Goal: Task Accomplishment & Management: Complete application form

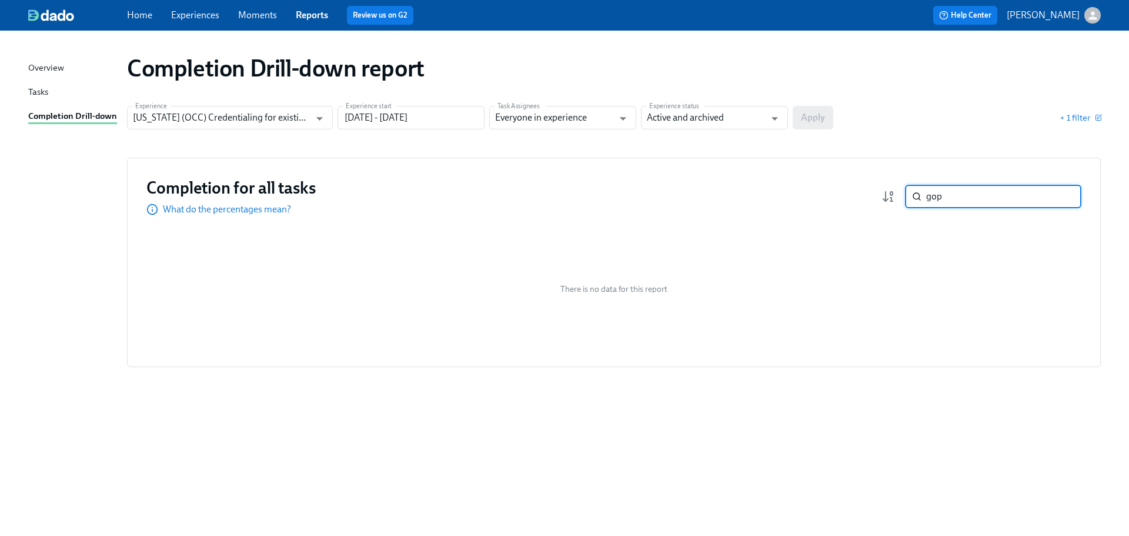
click at [1009, 199] on input "gop" at bounding box center [1003, 197] width 155 height 24
type input "[PERSON_NAME]"
click at [242, 113] on input "[US_STATE] (OCC) Credentialing for existing doctors [QR Code enrollment]" at bounding box center [221, 118] width 177 height 24
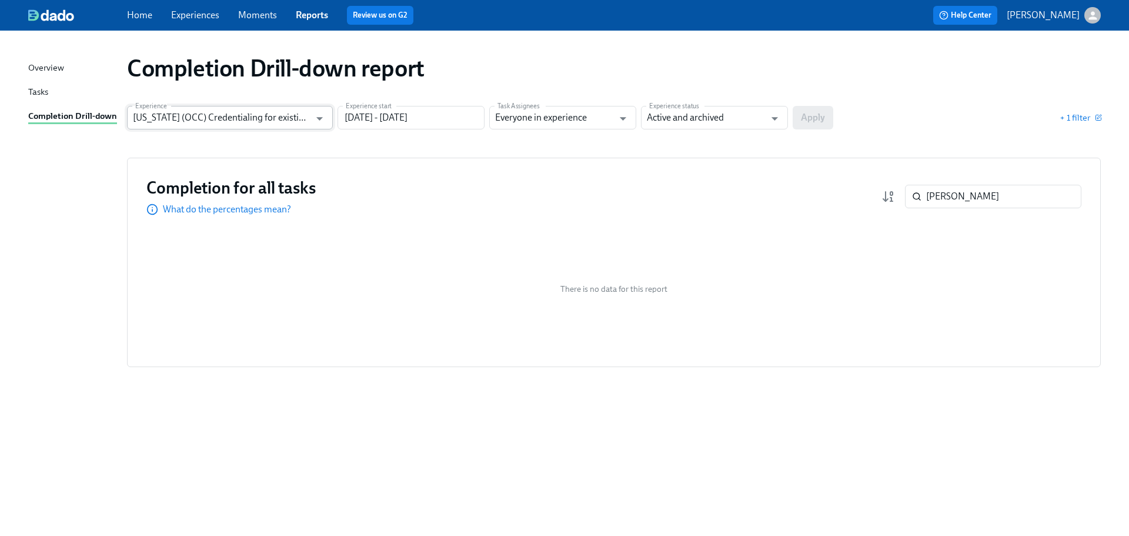
click at [226, 111] on input "Illinois (OCC) Credentialing for existing doctors [QR Code enrollment]" at bounding box center [221, 118] width 177 height 24
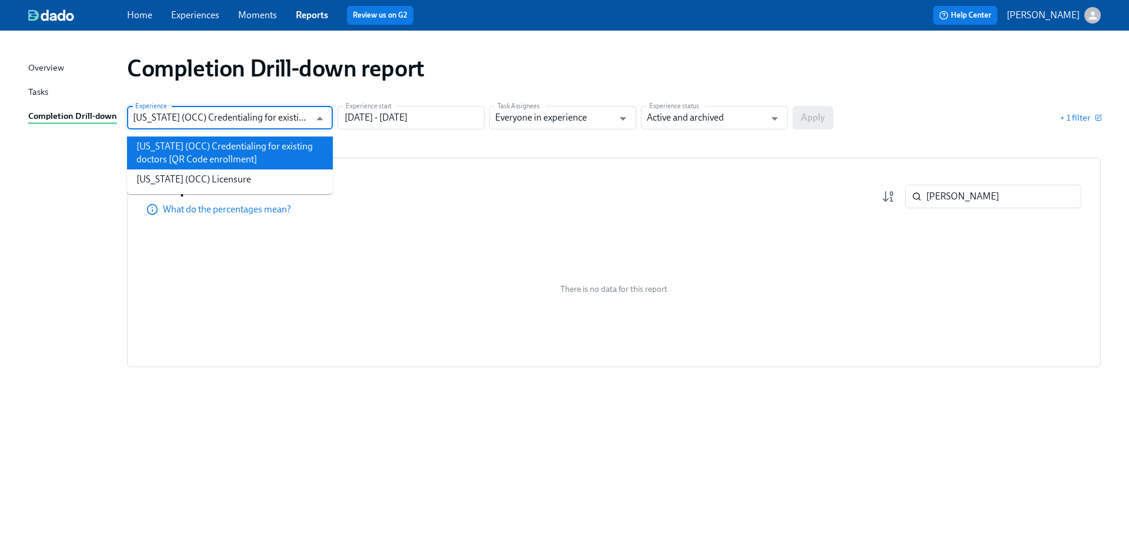
click at [220, 167] on li "Illinois (OCC) Credentialing for existing doctors [QR Code enrollment]" at bounding box center [230, 152] width 206 height 33
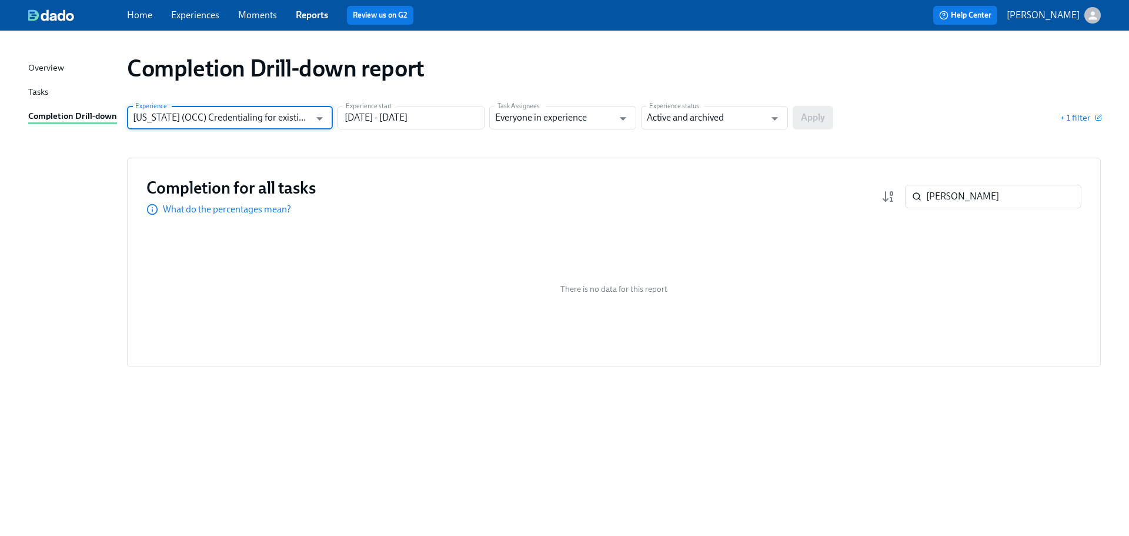
click at [225, 108] on input "Illinois (OCC) Credentialing for existing doctors [QR Code enrollment]" at bounding box center [221, 118] width 177 height 24
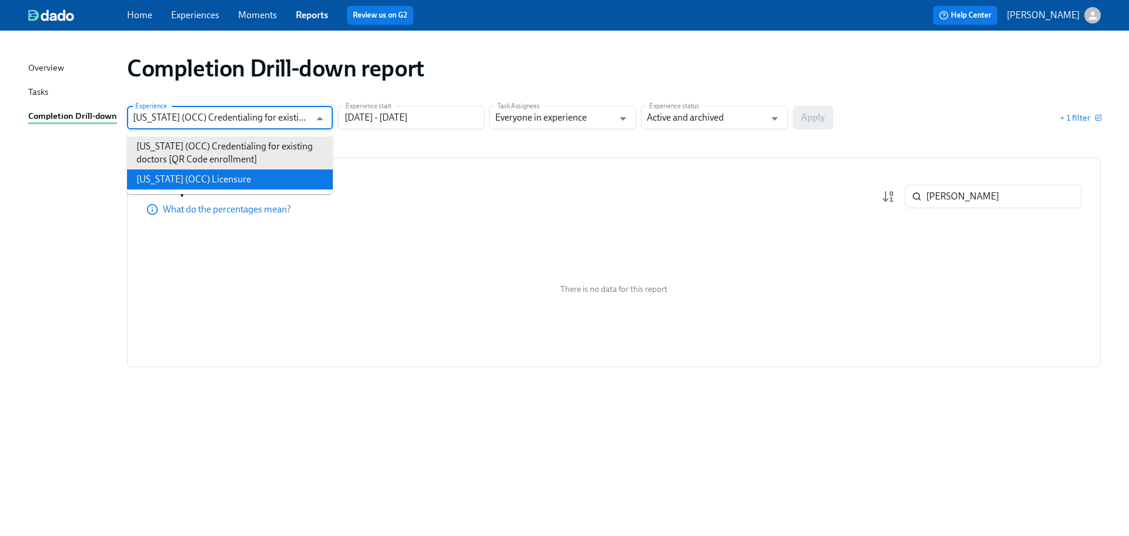
click at [225, 183] on li "Illinois (OCC) Licensure" at bounding box center [230, 179] width 206 height 20
type input "Illinois (OCC) Licensure"
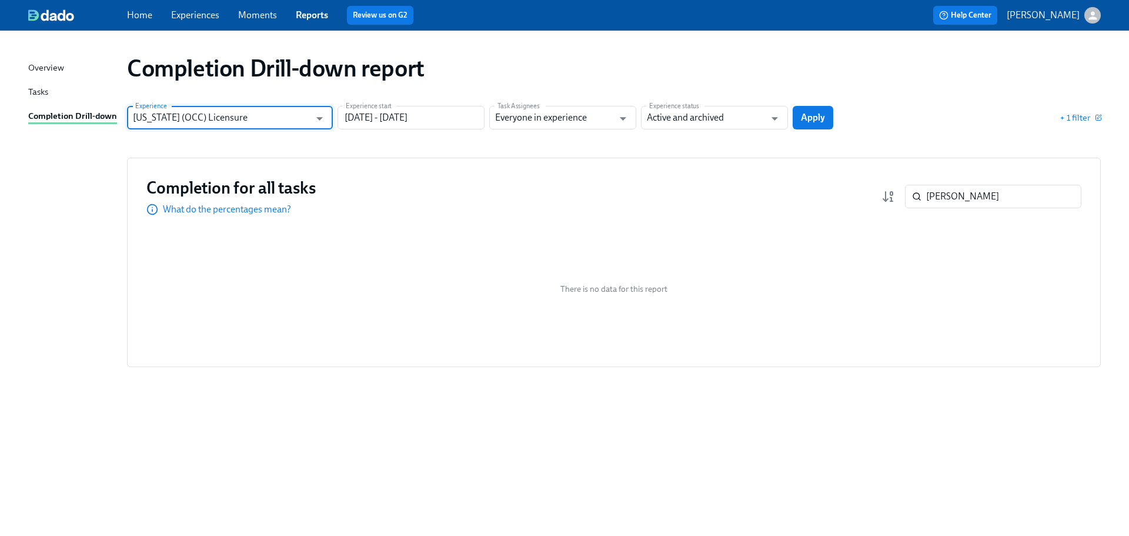
click at [803, 132] on section "Experience Illinois (OCC) Licensure Experience Experience start 05/04/2024 - 01…" at bounding box center [614, 122] width 974 height 33
click at [808, 123] on span "Apply" at bounding box center [813, 118] width 24 height 12
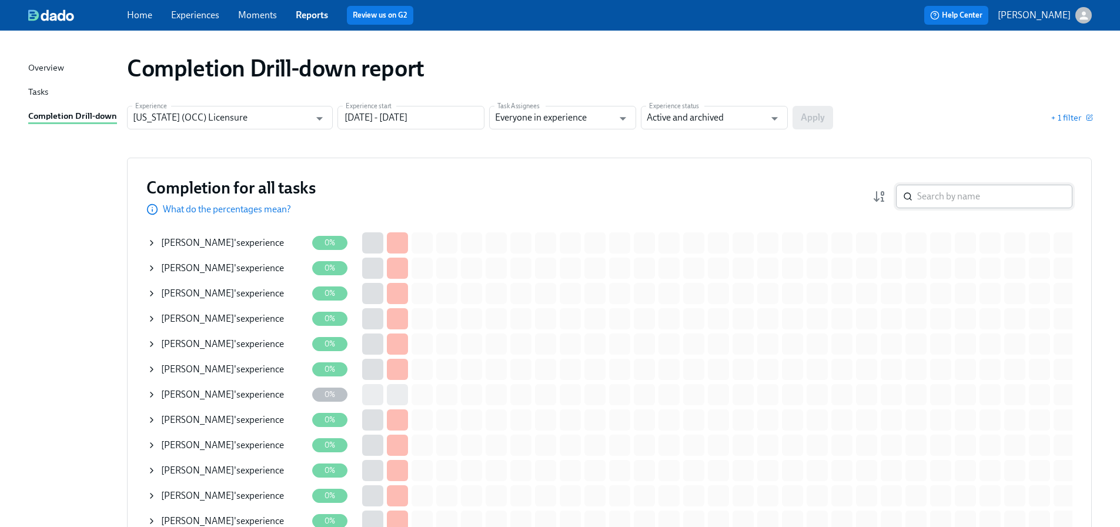
click at [938, 191] on input "search" at bounding box center [994, 197] width 155 height 24
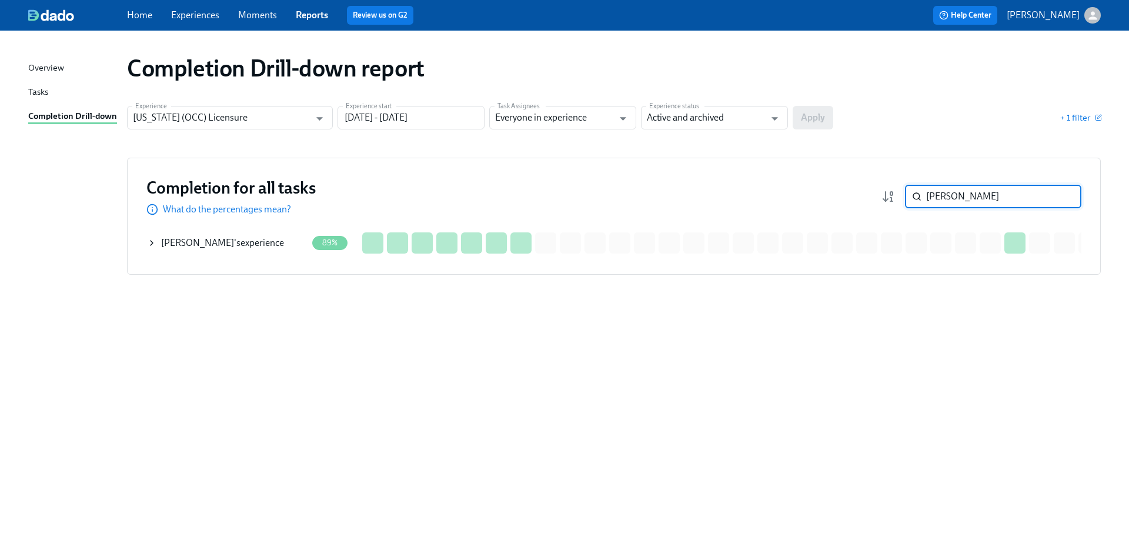
type input "demars"
click at [192, 244] on span "[PERSON_NAME]" at bounding box center [197, 242] width 73 height 11
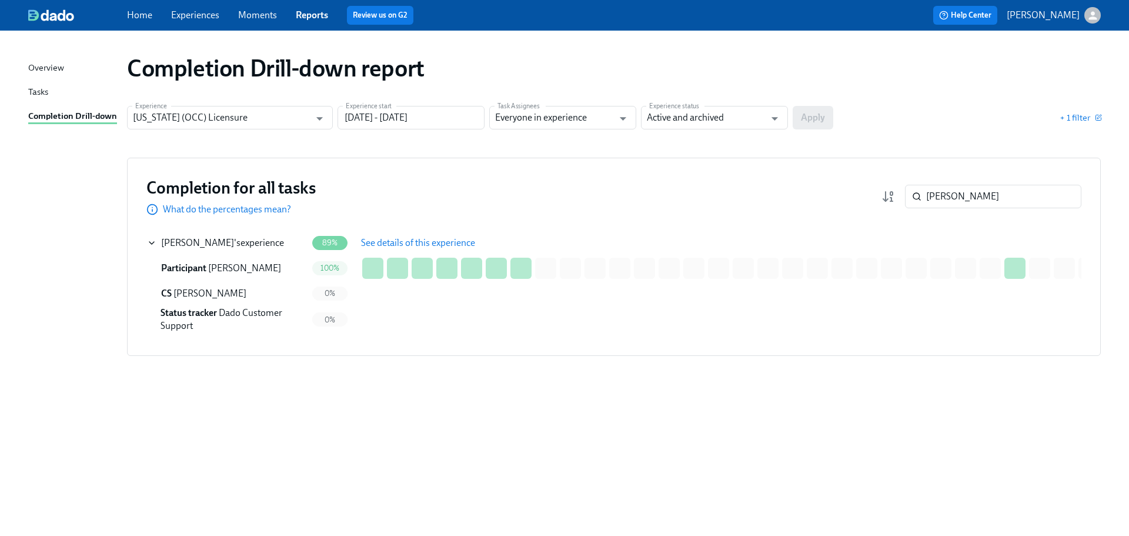
click at [392, 242] on span "See details of this experience" at bounding box center [418, 243] width 114 height 12
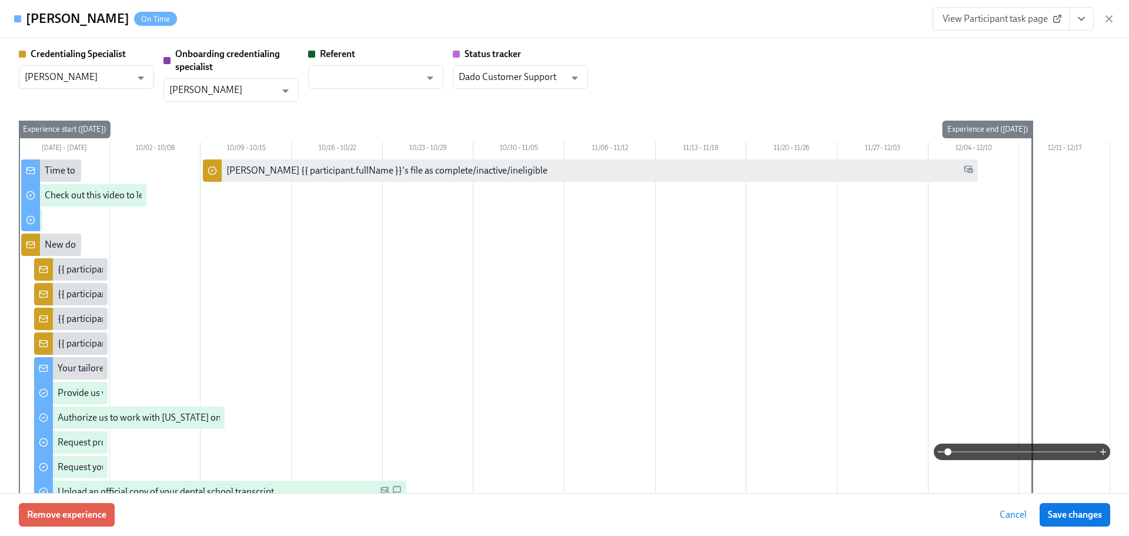
click at [961, 25] on link "View Participant task page" at bounding box center [1001, 19] width 137 height 24
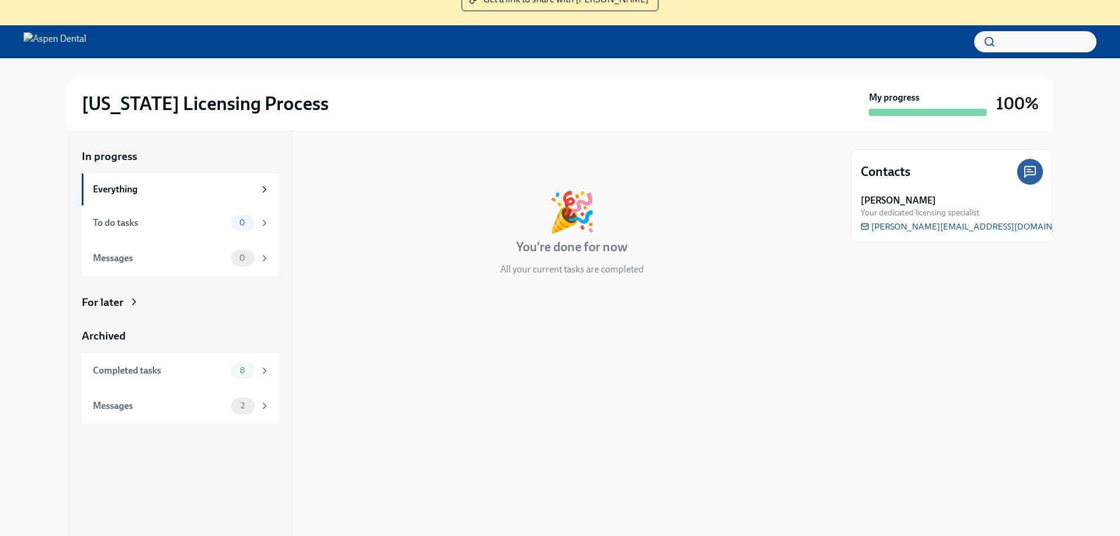
scroll to position [118, 0]
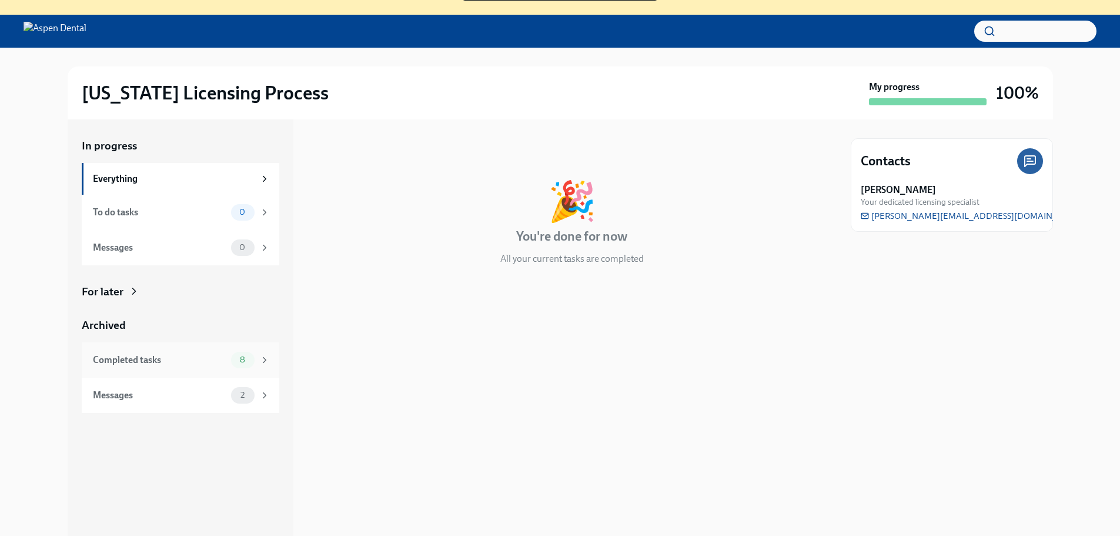
click at [161, 359] on div "Completed tasks" at bounding box center [159, 359] width 133 height 13
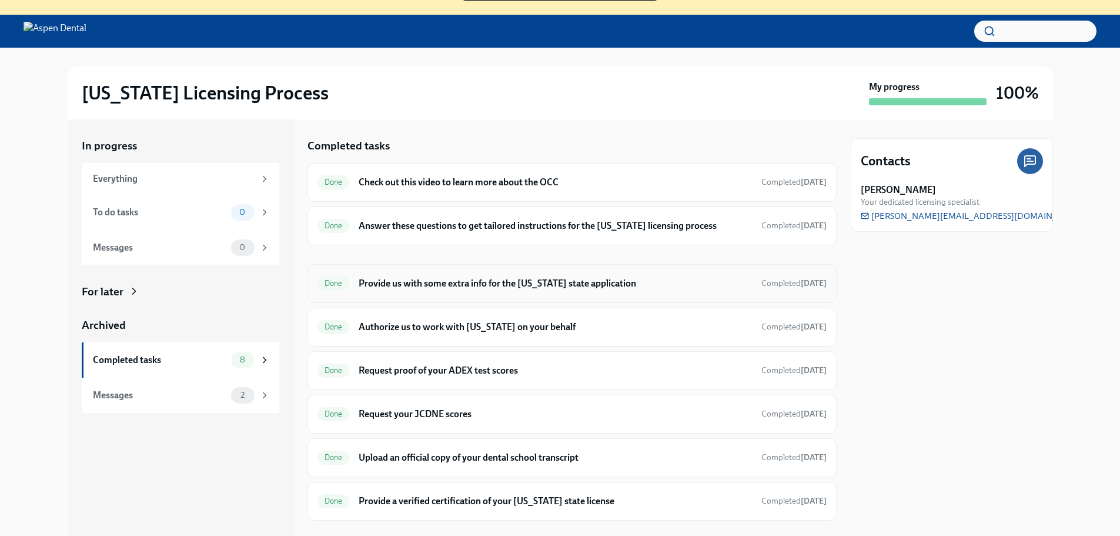
click at [436, 281] on h6 "Provide us with some extra info for the [US_STATE] state application" at bounding box center [555, 283] width 393 height 13
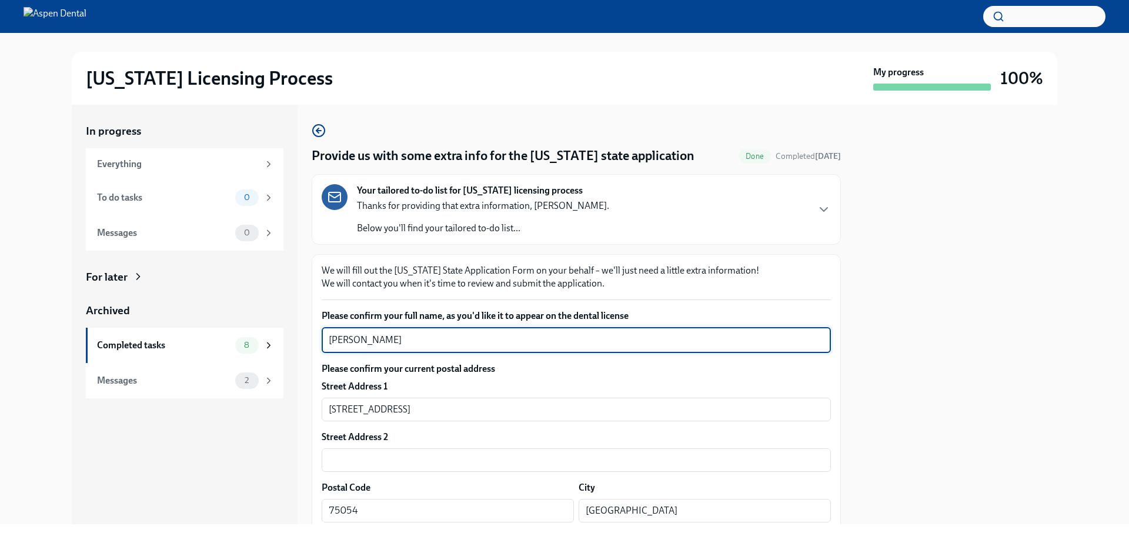
drag, startPoint x: 366, startPoint y: 337, endPoint x: 292, endPoint y: 336, distance: 74.7
click at [292, 336] on div "In progress Everything To do tasks 0 Messages 0 For later Archived Completed ta…" at bounding box center [564, 314] width 985 height 419
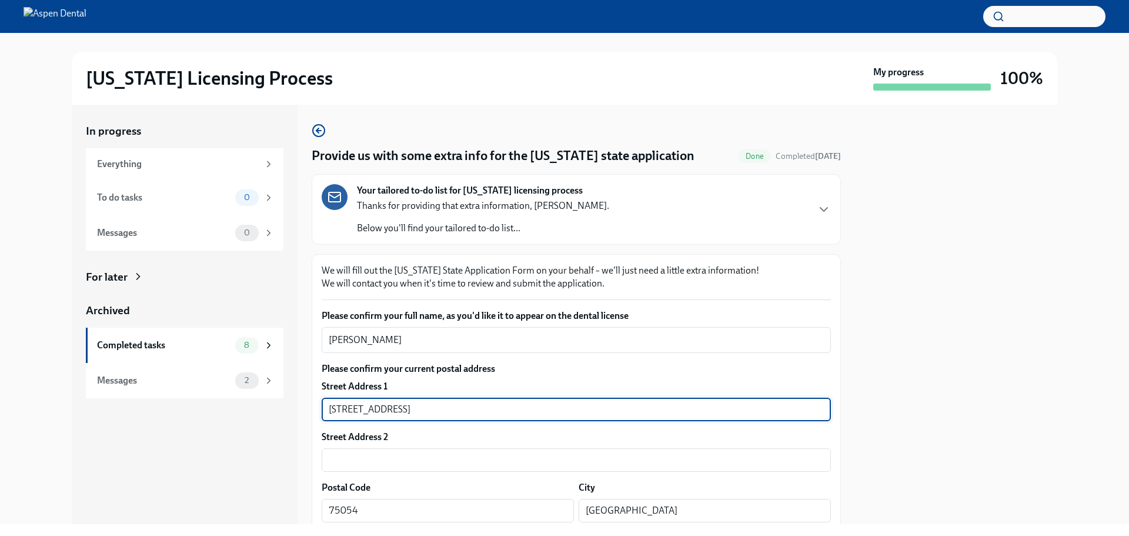
drag, startPoint x: 416, startPoint y: 409, endPoint x: 311, endPoint y: 406, distance: 105.3
click at [311, 406] on div "In progress Everything To do tasks 0 Messages 0 For later Archived Completed ta…" at bounding box center [564, 314] width 985 height 419
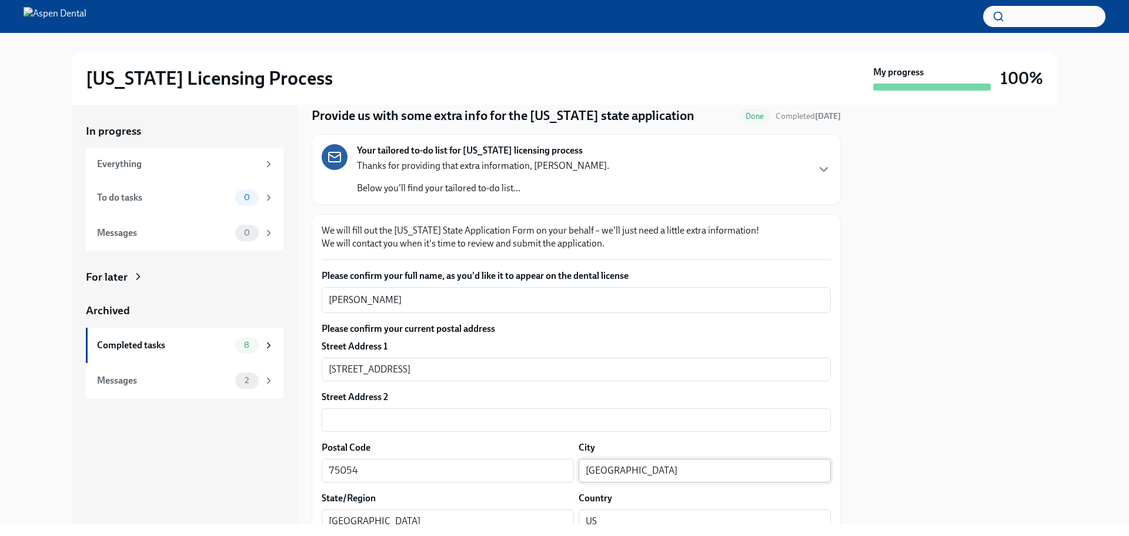
scroll to position [59, 0]
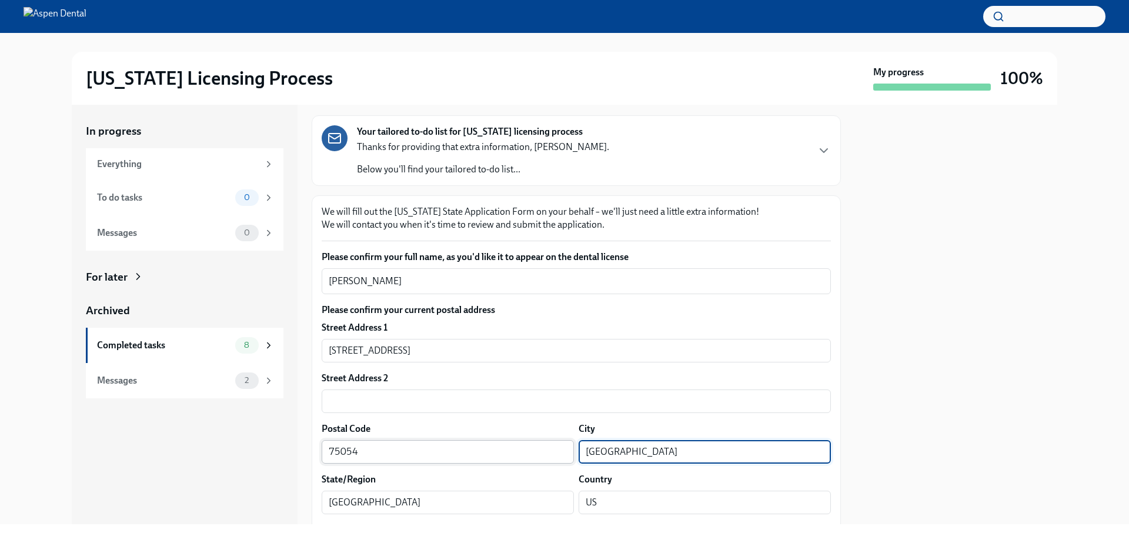
drag, startPoint x: 636, startPoint y: 450, endPoint x: 557, endPoint y: 452, distance: 78.8
click at [557, 452] on div "Postal Code 75054 ​ City [GEOGRAPHIC_DATA] ​" at bounding box center [576, 442] width 509 height 41
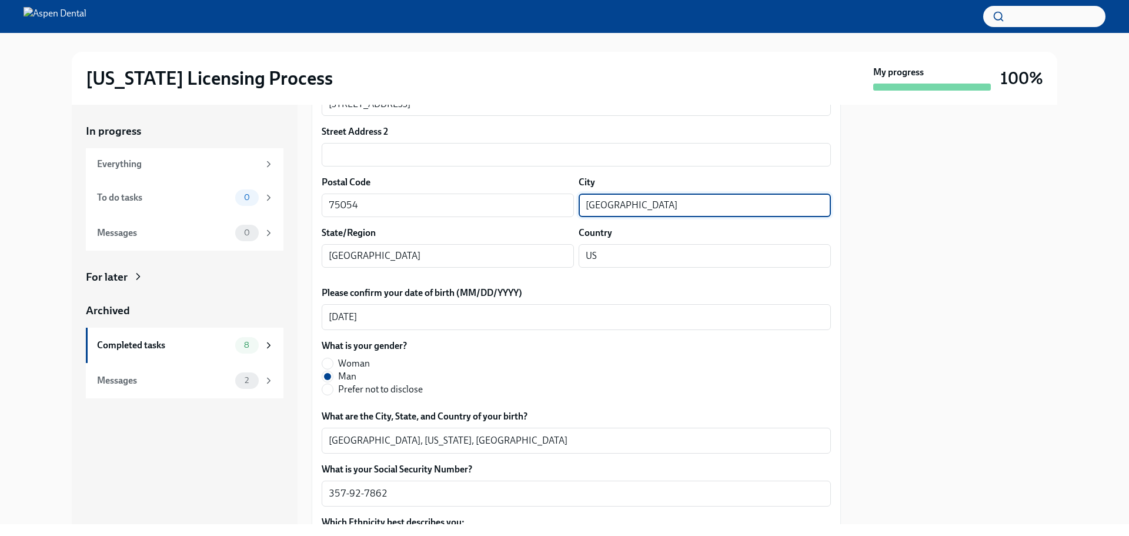
scroll to position [353, 0]
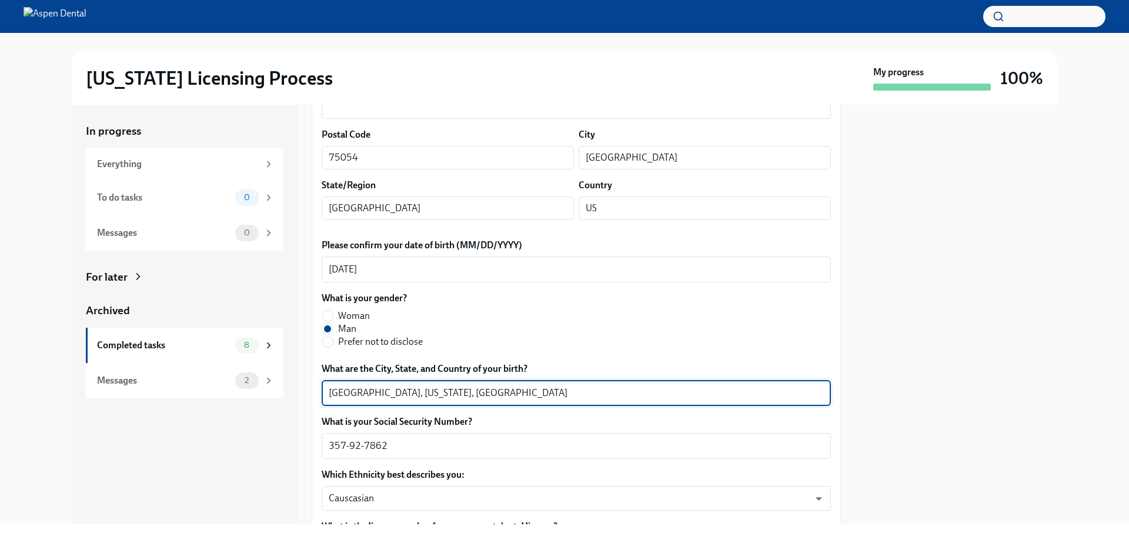
drag, startPoint x: 362, startPoint y: 393, endPoint x: 315, endPoint y: 393, distance: 47.0
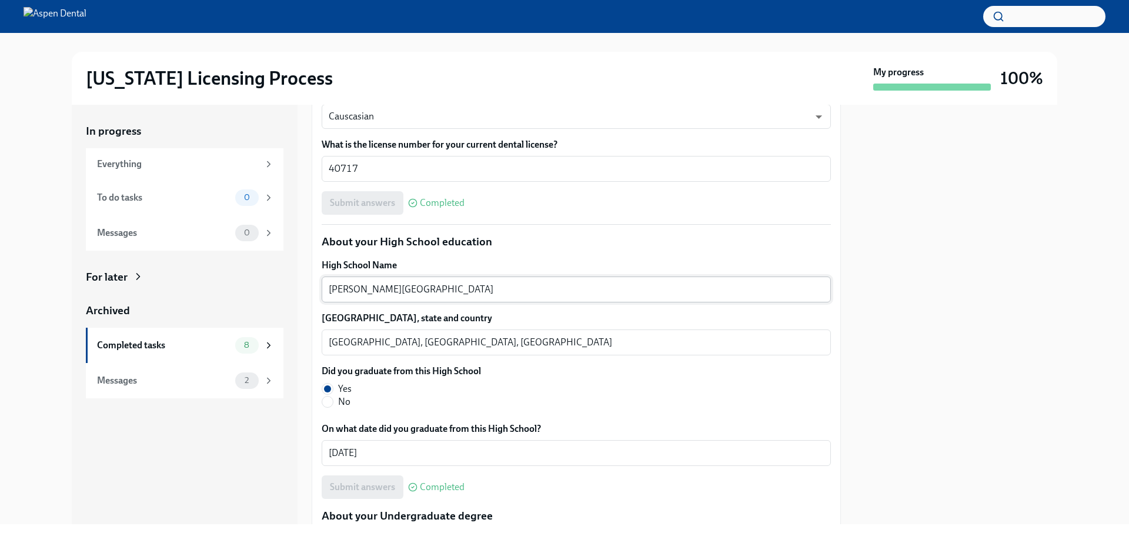
scroll to position [764, 0]
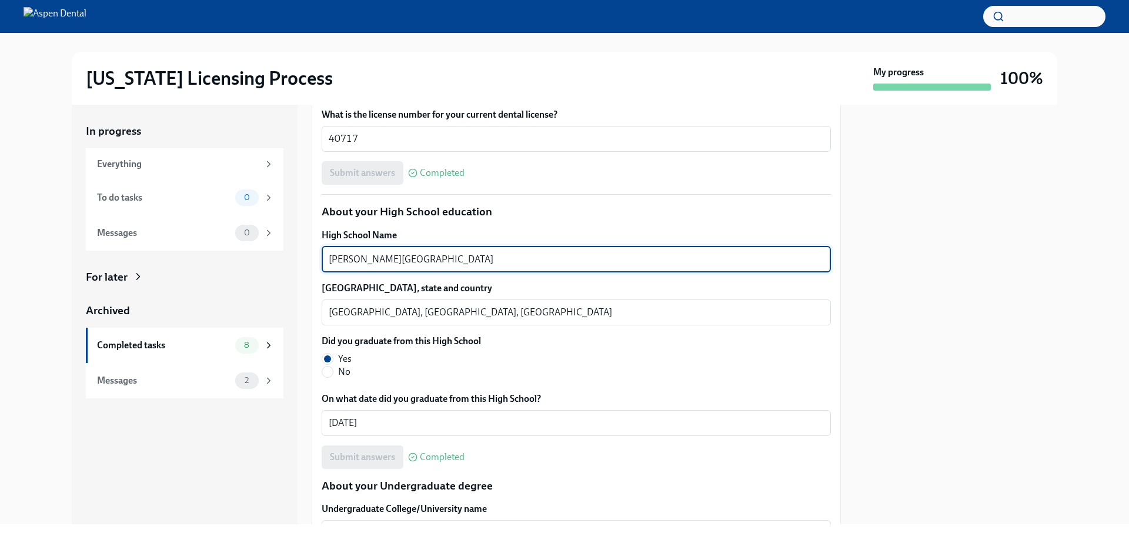
drag, startPoint x: 439, startPoint y: 256, endPoint x: 316, endPoint y: 262, distance: 123.0
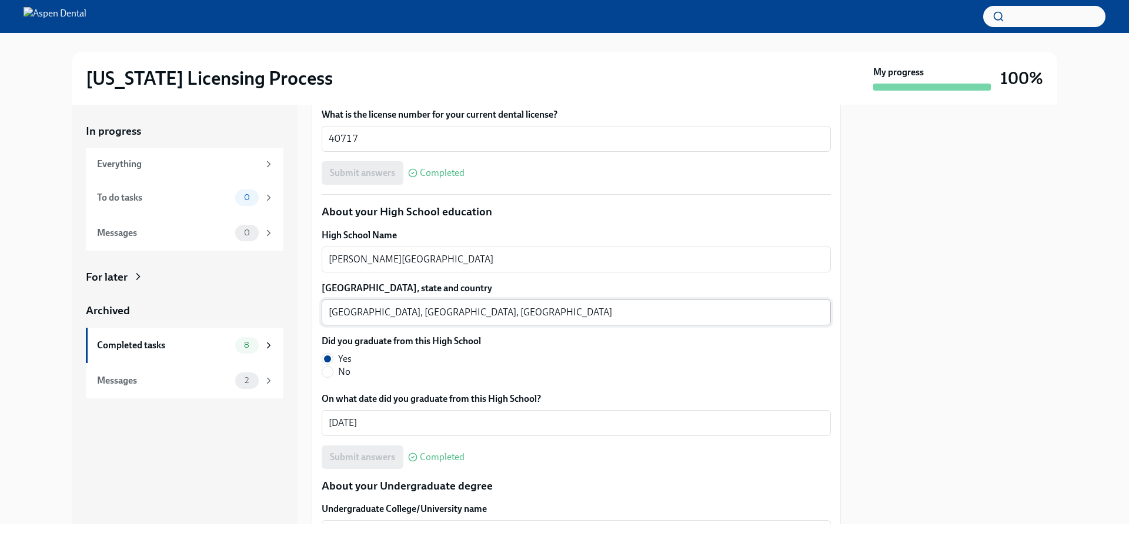
click at [345, 312] on textarea "[GEOGRAPHIC_DATA], [GEOGRAPHIC_DATA], [GEOGRAPHIC_DATA]" at bounding box center [576, 312] width 495 height 14
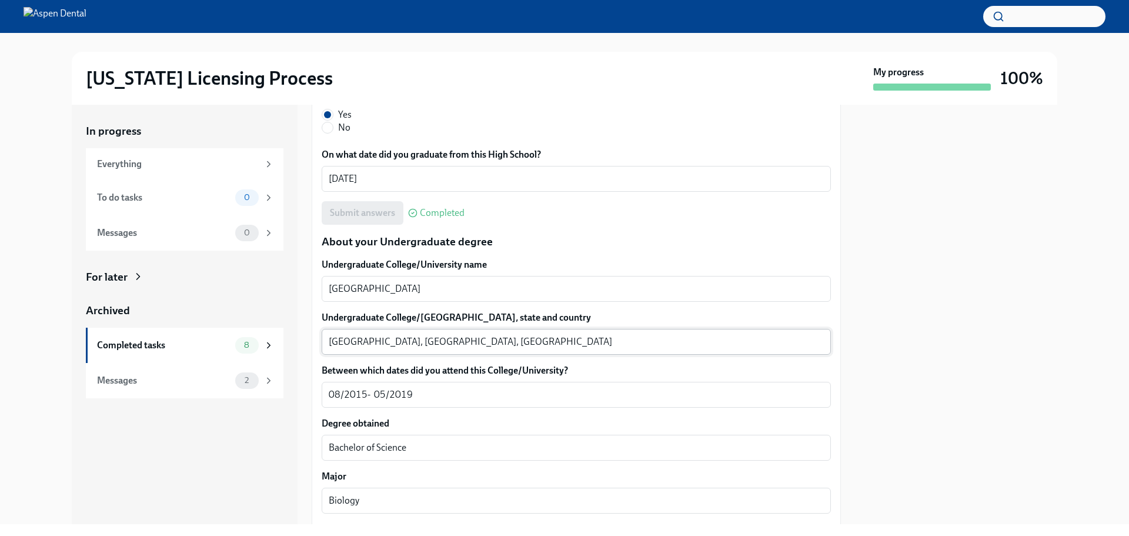
scroll to position [1000, 0]
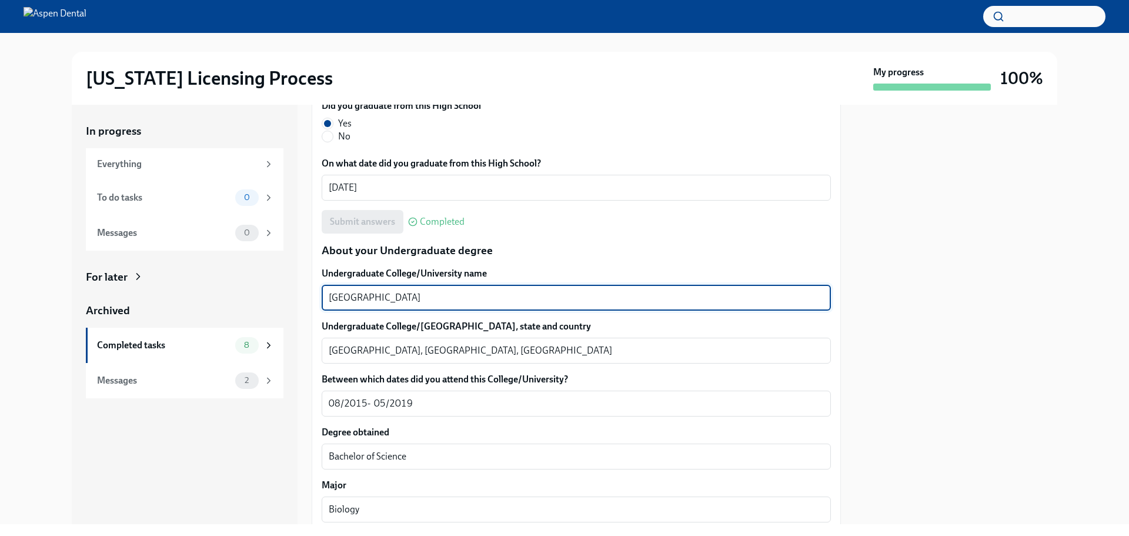
drag, startPoint x: 420, startPoint y: 290, endPoint x: 330, endPoint y: 297, distance: 89.6
click at [306, 298] on div "In progress Everything To do tasks 0 Messages 0 For later Archived Completed ta…" at bounding box center [564, 314] width 985 height 419
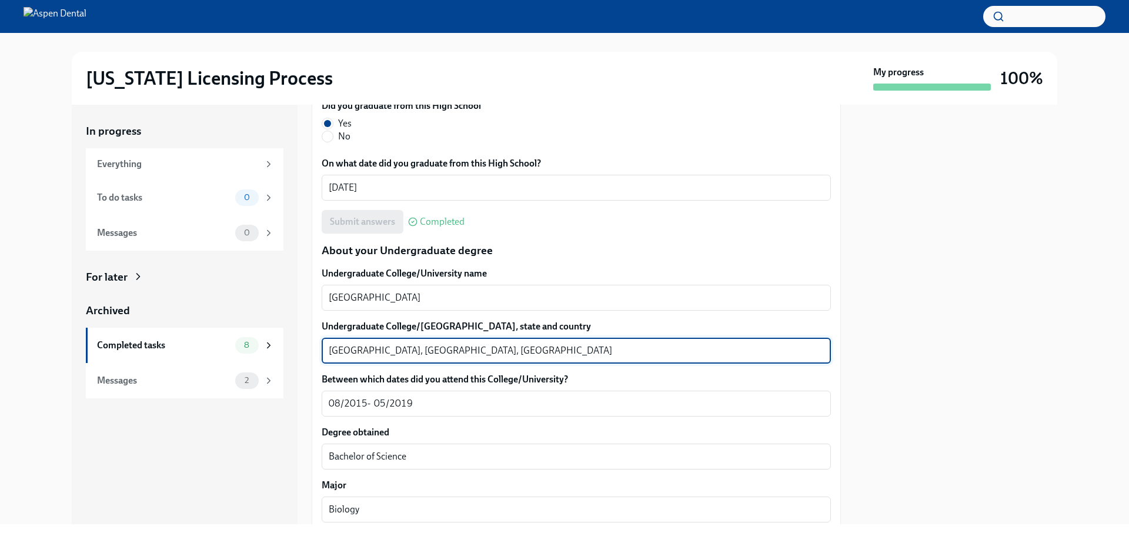
click at [353, 352] on textarea "[GEOGRAPHIC_DATA], [GEOGRAPHIC_DATA], [GEOGRAPHIC_DATA]" at bounding box center [576, 350] width 495 height 14
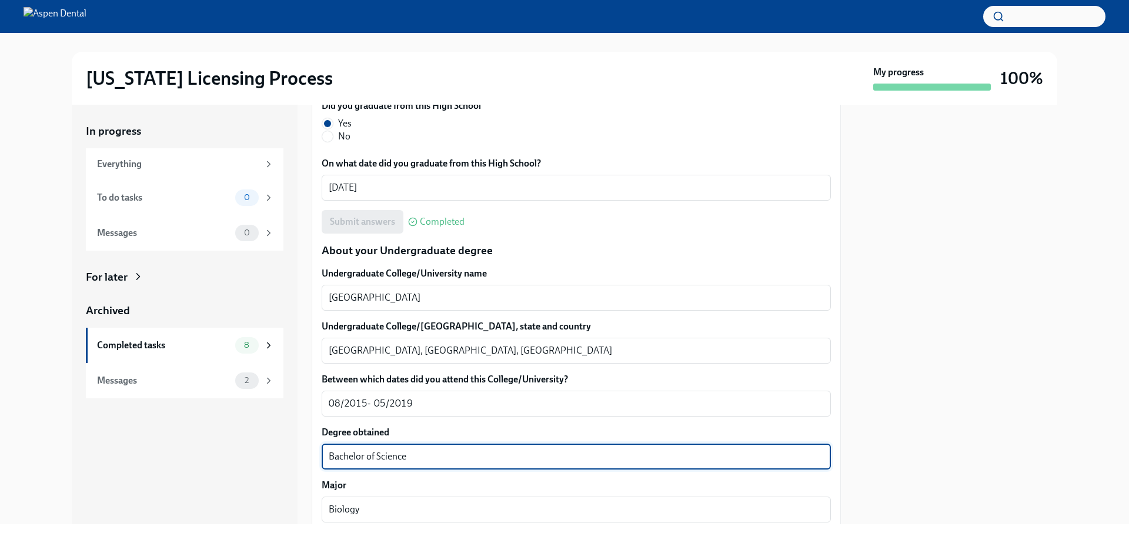
drag, startPoint x: 370, startPoint y: 458, endPoint x: 315, endPoint y: 456, distance: 54.7
click at [299, 457] on div "In progress Everything To do tasks 0 Messages 0 For later Archived Completed ta…" at bounding box center [564, 314] width 985 height 419
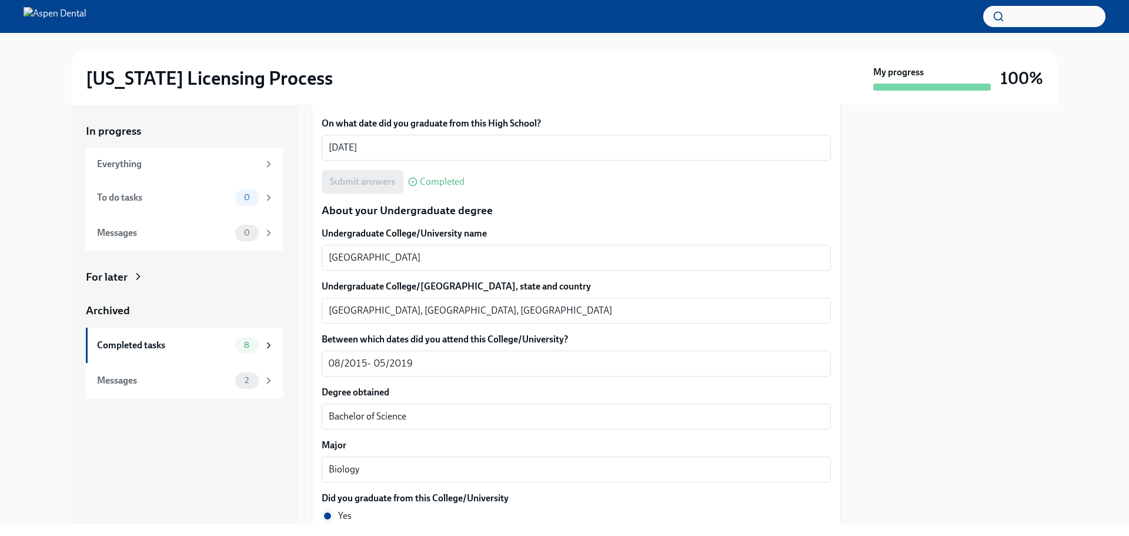
scroll to position [1058, 0]
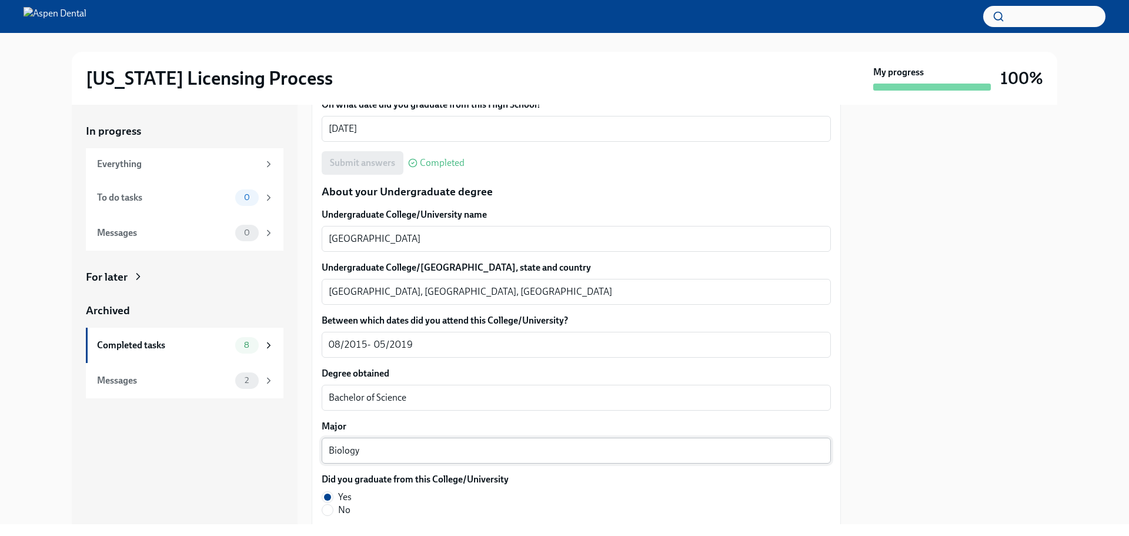
click at [338, 455] on textarea "Biology" at bounding box center [576, 450] width 495 height 14
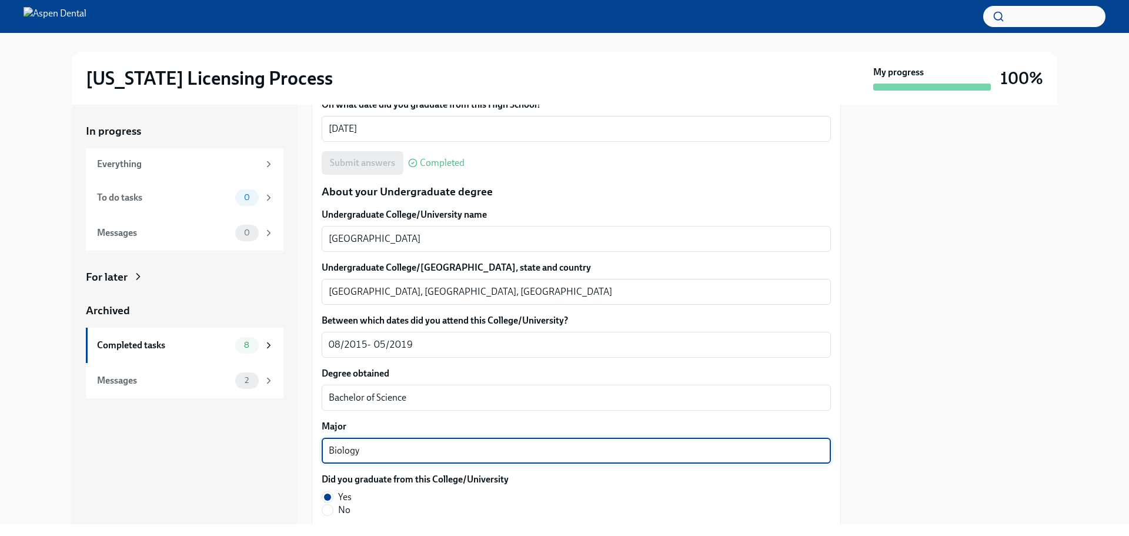
click at [338, 453] on textarea "Biology" at bounding box center [576, 450] width 495 height 14
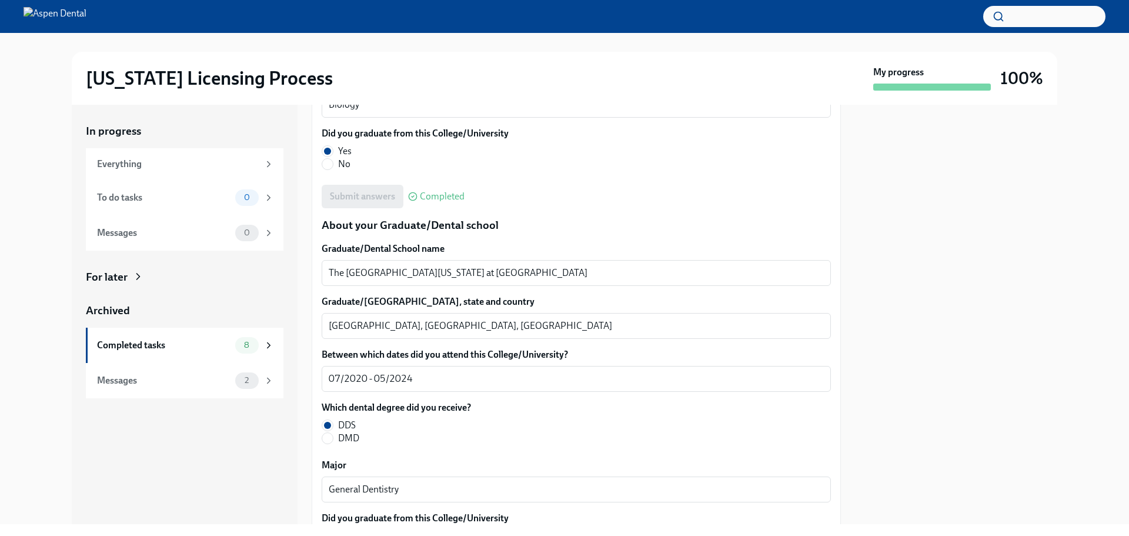
scroll to position [1411, 0]
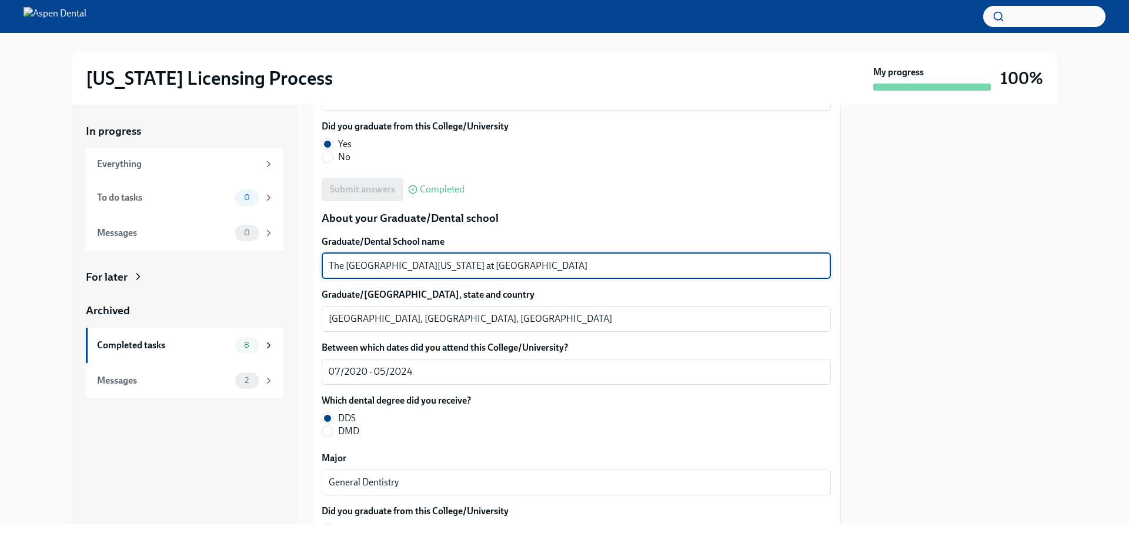
drag, startPoint x: 570, startPoint y: 263, endPoint x: 246, endPoint y: 259, distance: 324.6
click at [246, 259] on div "In progress Everything To do tasks 0 Messages 0 For later Archived Completed ta…" at bounding box center [564, 314] width 985 height 419
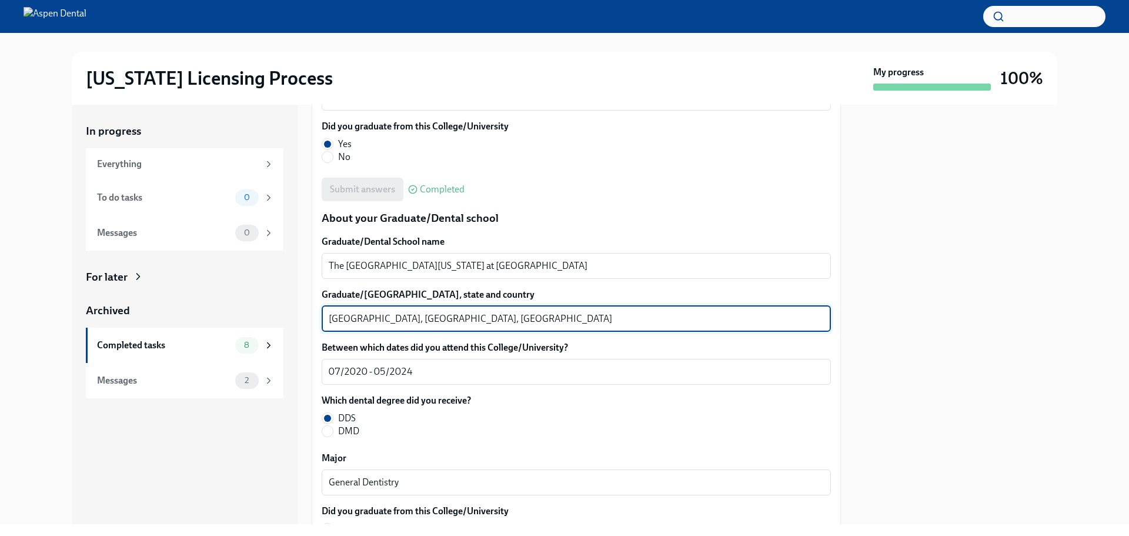
drag, startPoint x: 377, startPoint y: 315, endPoint x: 320, endPoint y: 320, distance: 56.6
click at [320, 320] on div "We will fill out the [US_STATE] State Application Form on your behalf – we'll j…" at bounding box center [576, 108] width 529 height 2531
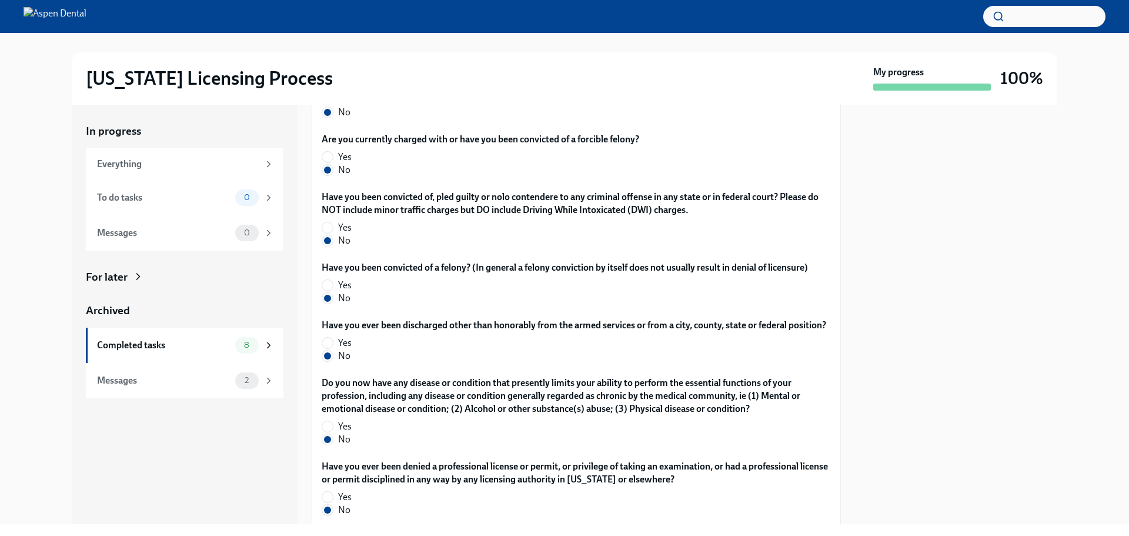
scroll to position [2117, 0]
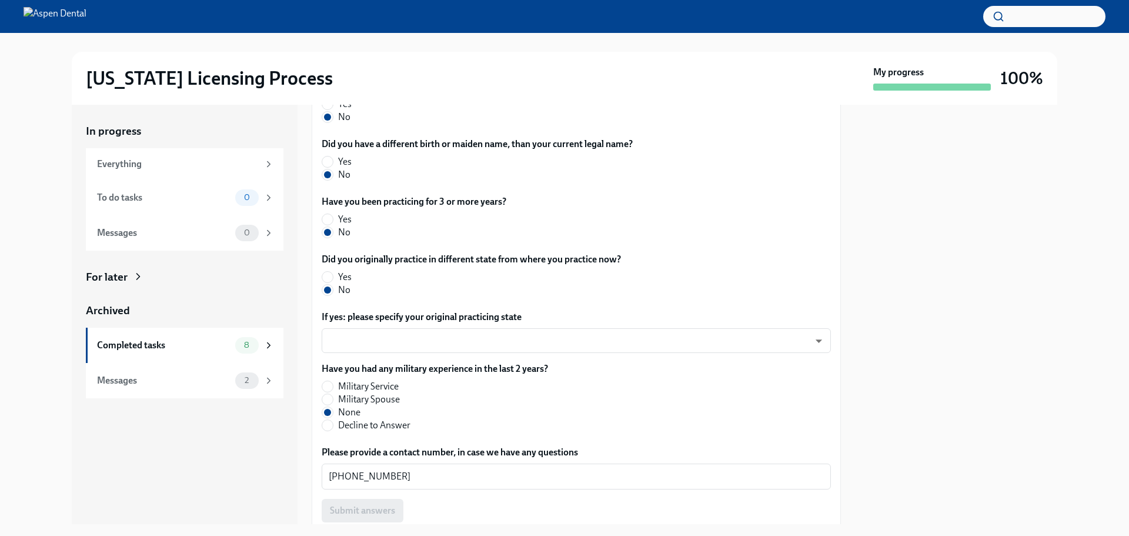
scroll to position [543, 0]
